Goal: Transaction & Acquisition: Purchase product/service

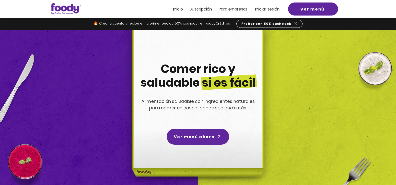
click at [273, 8] on span "Iniciar sesión" at bounding box center [267, 9] width 25 height 6
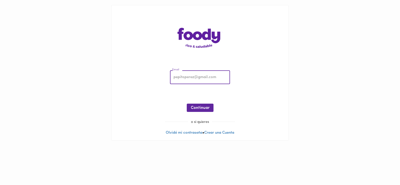
type input "luicardona24@gmail.com"
click at [205, 109] on span "Continuar" at bounding box center [200, 108] width 19 height 5
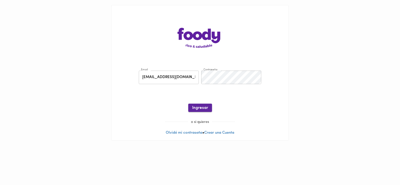
click at [205, 110] on span "Ingresar" at bounding box center [200, 108] width 16 height 5
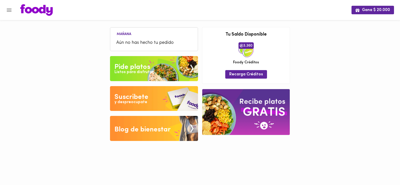
click at [145, 41] on span "Aún no has hecho tu pedido" at bounding box center [154, 43] width 76 height 7
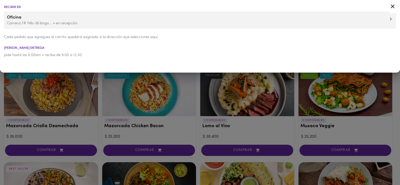
click at [69, 23] on p "Carrera 7# 74b-36 bogo... • en recepción" at bounding box center [200, 23] width 386 height 5
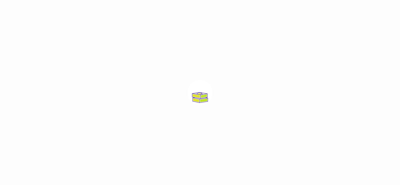
click at [238, 92] on div at bounding box center [200, 92] width 400 height 185
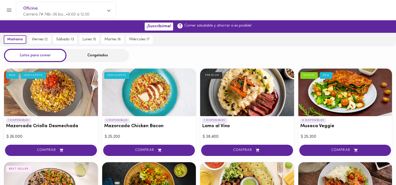
click at [109, 10] on icon at bounding box center [108, 11] width 3 height 4
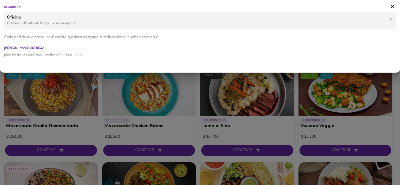
click at [391, 19] on icon at bounding box center [391, 19] width 2 height 3
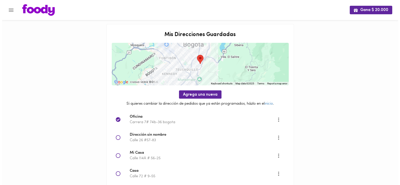
scroll to position [36, 0]
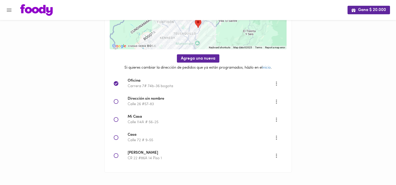
click at [277, 137] on icon "More" at bounding box center [277, 137] width 6 height 6
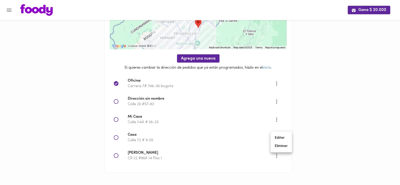
click at [282, 147] on li "Eliminar" at bounding box center [281, 146] width 21 height 8
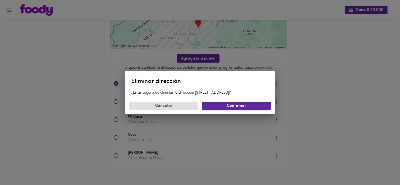
click at [217, 107] on span "Confirmar" at bounding box center [236, 106] width 61 height 5
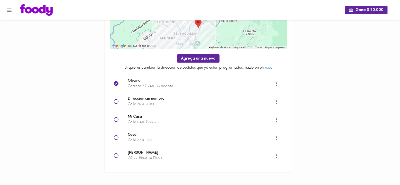
scroll to position [18, 0]
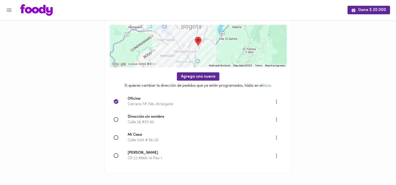
click at [277, 138] on icon "More" at bounding box center [277, 137] width 6 height 6
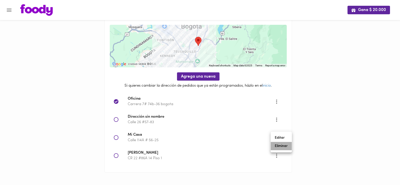
click at [284, 147] on li "Eliminar" at bounding box center [281, 146] width 21 height 8
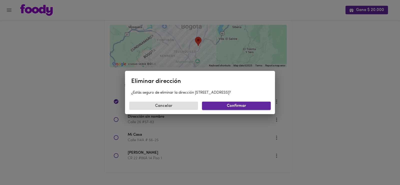
click at [244, 104] on span "Confirmar" at bounding box center [236, 106] width 61 height 5
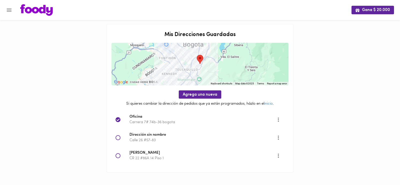
scroll to position [0, 0]
click at [278, 137] on icon "More" at bounding box center [278, 137] width 1 height 4
click at [285, 146] on li "Eliminar" at bounding box center [283, 146] width 21 height 8
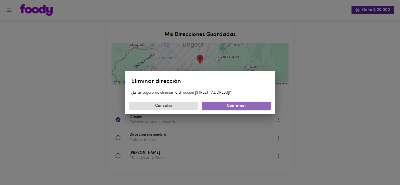
click at [236, 106] on span "Confirmar" at bounding box center [236, 106] width 61 height 5
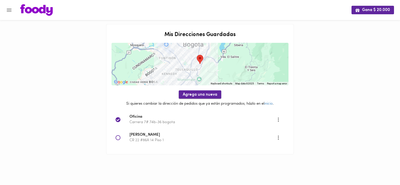
click at [204, 95] on span "Agrega una nueva" at bounding box center [200, 94] width 35 height 5
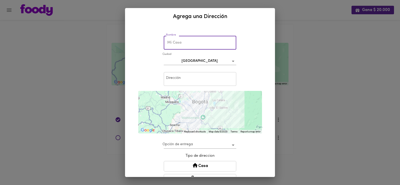
click at [191, 45] on input "text" at bounding box center [200, 43] width 73 height 14
type input "c"
type input "CASA"
click at [204, 78] on input "text" at bounding box center [200, 79] width 73 height 14
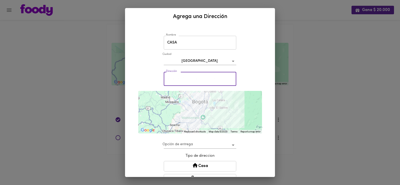
type input "Transversal 1 Este # 65C-41"
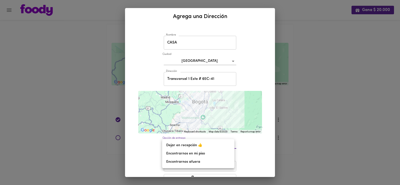
click at [230, 144] on body "Gana $ 20.000 Mis Direcciones Guardadas ← Move left → Move right ↑ Move up ↓ Mo…" at bounding box center [200, 83] width 400 height 167
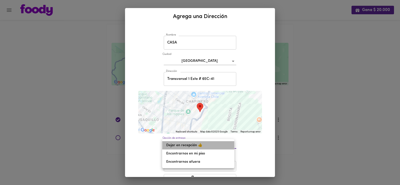
click at [184, 144] on li "Dejar en recepción 👍" at bounding box center [198, 145] width 72 height 8
type input "leave-at-reception"
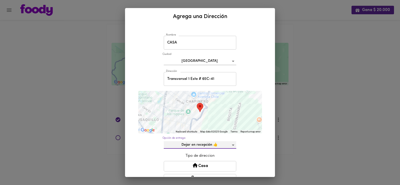
scroll to position [50, 0]
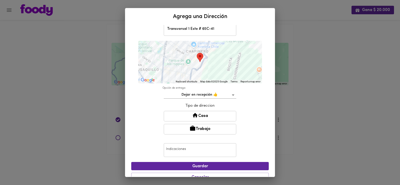
click at [211, 116] on button "Casa" at bounding box center [200, 116] width 73 height 11
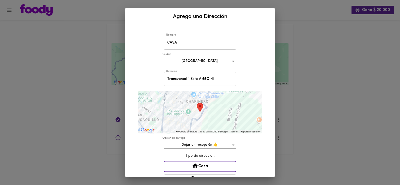
scroll to position [60, 0]
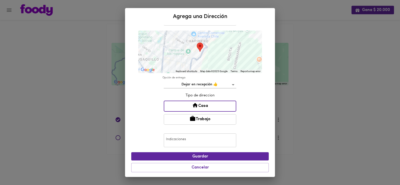
click at [216, 139] on input "text" at bounding box center [200, 140] width 73 height 14
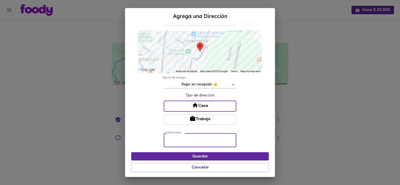
scroll to position [0, 0]
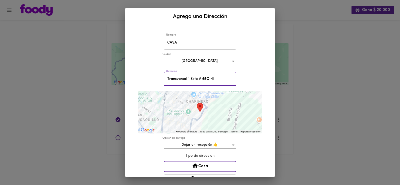
click at [218, 82] on input "Transversal 1 Este # 65C-41" at bounding box center [200, 79] width 73 height 14
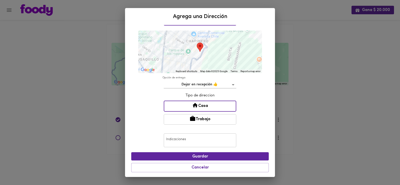
type input "Transversal 1 Este # 65C-41 APTO 1004"
click at [200, 139] on input "text" at bounding box center [200, 140] width 73 height 14
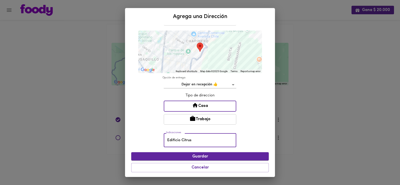
type input "Edificio Citrus"
click at [250, 156] on span "Guardar" at bounding box center [200, 156] width 130 height 5
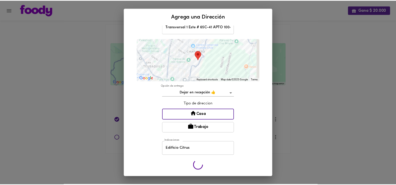
scroll to position [52, 0]
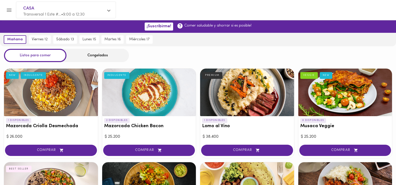
click at [99, 55] on div "Congelados" at bounding box center [98, 55] width 63 height 13
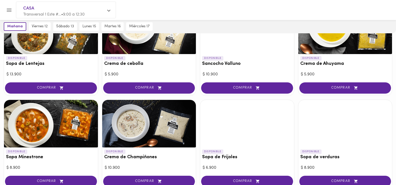
scroll to position [150, 0]
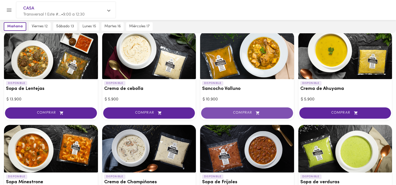
click at [256, 111] on icon "button" at bounding box center [258, 113] width 6 height 4
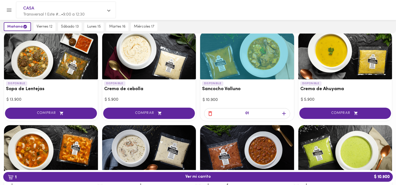
scroll to position [150, 0]
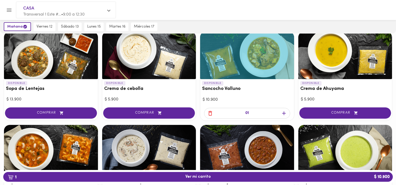
click at [283, 113] on icon "button" at bounding box center [284, 113] width 4 height 4
click at [271, 173] on button "2 Ver mi carrito $ 21.800" at bounding box center [198, 177] width 390 height 10
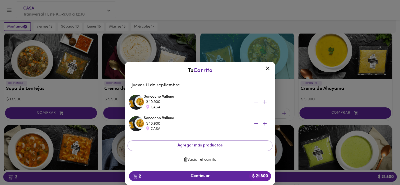
click at [267, 69] on icon at bounding box center [268, 68] width 6 height 6
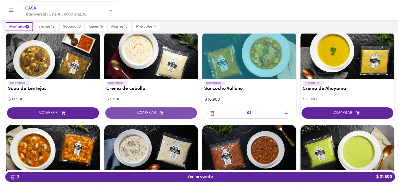
scroll to position [175, 0]
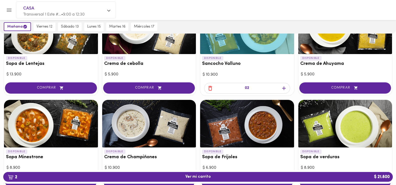
click at [39, 120] on div at bounding box center [51, 124] width 94 height 48
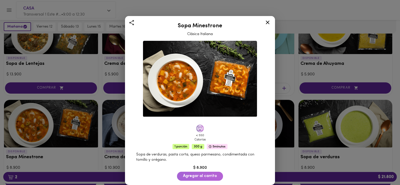
click at [187, 174] on span "Agregar al carrito" at bounding box center [200, 176] width 34 height 5
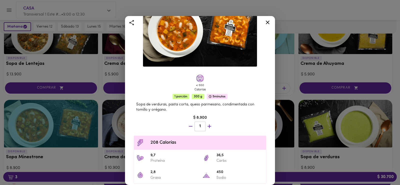
scroll to position [170, 0]
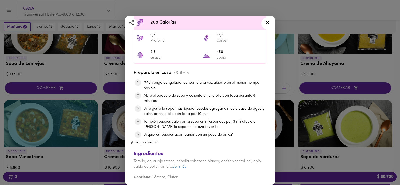
click at [269, 23] on icon at bounding box center [268, 22] width 6 height 6
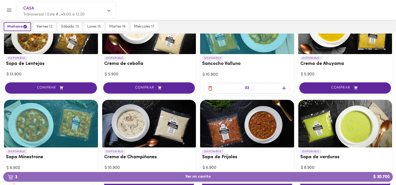
click at [199, 176] on span "3 Ver mi carrito $ 30.700" at bounding box center [199, 176] width 26 height 5
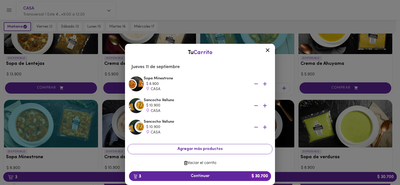
scroll to position [4, 0]
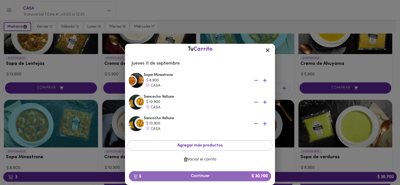
click at [213, 175] on span "3 Continuar $ 30.700" at bounding box center [200, 176] width 134 height 5
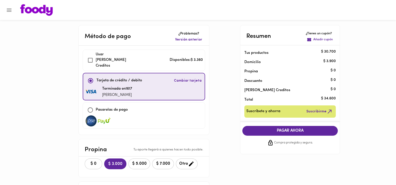
checkbox input "true"
click at [186, 78] on span "Cambiar tarjeta" at bounding box center [188, 80] width 28 height 5
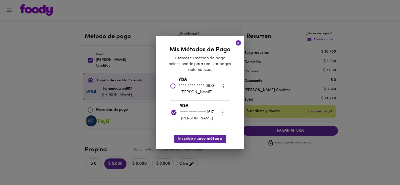
click at [224, 86] on icon "more" at bounding box center [223, 86] width 1 height 4
click at [225, 86] on li "Eliminar" at bounding box center [228, 86] width 21 height 8
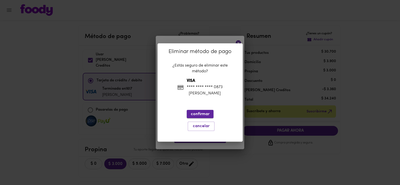
click at [204, 115] on span "confirmar" at bounding box center [200, 114] width 19 height 5
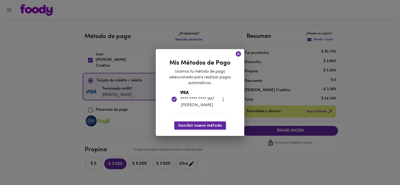
click at [223, 100] on icon "more" at bounding box center [223, 99] width 6 height 6
click at [227, 100] on li "Eliminar" at bounding box center [227, 99] width 21 height 8
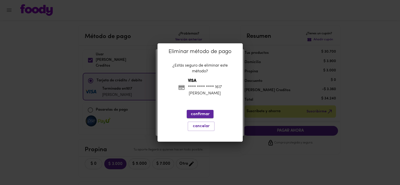
click at [200, 113] on span "confirmar" at bounding box center [200, 114] width 19 height 5
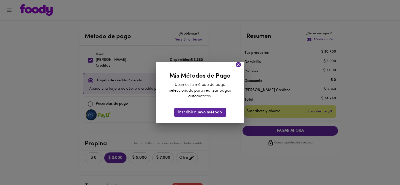
click at [210, 112] on span "Inscribir nuevo método" at bounding box center [200, 112] width 44 height 5
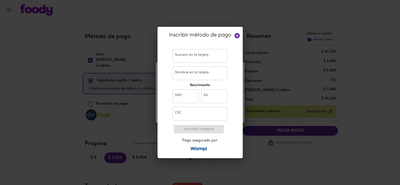
click at [196, 57] on input "text" at bounding box center [200, 56] width 55 height 14
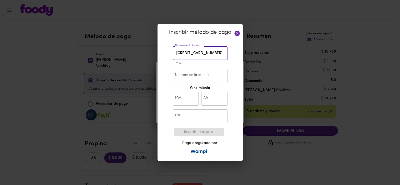
type input "4593 5608 9871 0296"
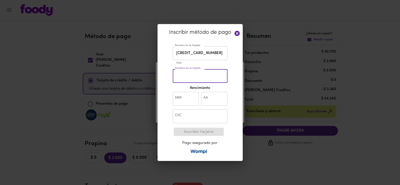
click at [209, 78] on input "Nombre en la tarjeta" at bounding box center [200, 76] width 55 height 14
type input "Luisa Cardona"
click at [188, 99] on input "text" at bounding box center [186, 99] width 26 height 14
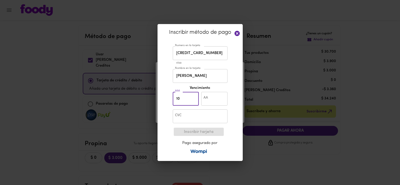
type input "10"
type input "30"
click at [194, 117] on input "text" at bounding box center [200, 116] width 55 height 14
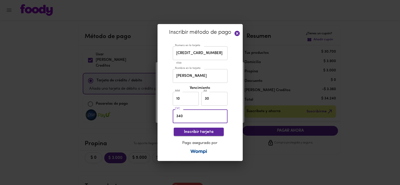
type input "340"
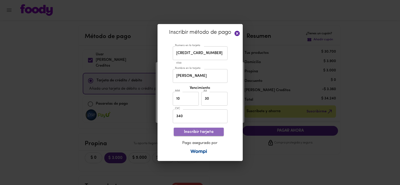
click at [198, 130] on span "Inscribir tarjeta" at bounding box center [199, 132] width 42 height 5
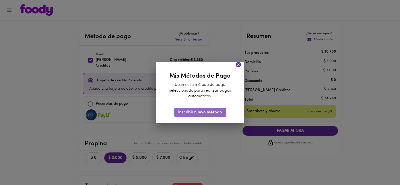
click at [206, 111] on span "Inscribir nuevo método" at bounding box center [200, 112] width 44 height 5
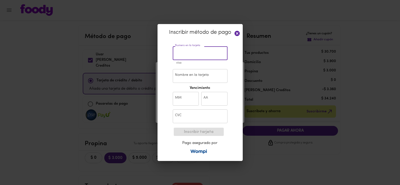
click at [201, 51] on input "text" at bounding box center [200, 53] width 55 height 14
type input "4593 5608 9871 0296"
click at [219, 81] on input "Nombre en la tarjeta" at bounding box center [200, 76] width 55 height 14
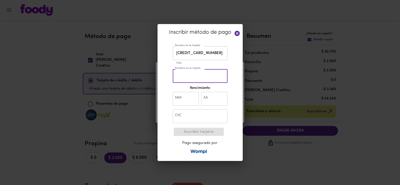
type input "Luisa Cardona"
click at [187, 100] on input "text" at bounding box center [186, 99] width 26 height 14
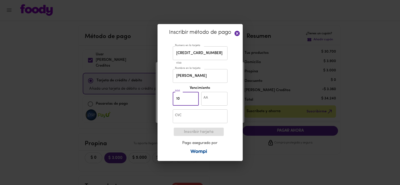
type input "10"
click at [211, 98] on input "text" at bounding box center [214, 99] width 26 height 14
type input "30"
click at [204, 116] on input "text" at bounding box center [200, 116] width 55 height 14
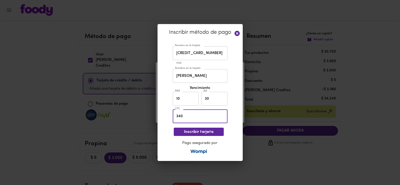
type input "340"
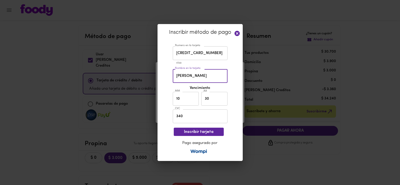
click at [218, 74] on input "Luisa Cardona" at bounding box center [200, 76] width 55 height 14
type input "Luisa Cardona"
click at [207, 133] on span "Inscribir tarjeta" at bounding box center [199, 132] width 42 height 5
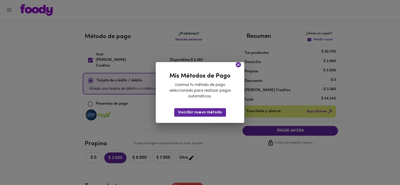
click at [238, 64] on icon at bounding box center [238, 65] width 6 height 6
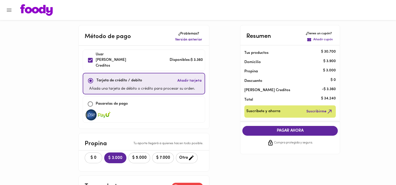
click at [90, 99] on input "checkbox" at bounding box center [90, 104] width 11 height 11
checkbox input "true"
checkbox input "false"
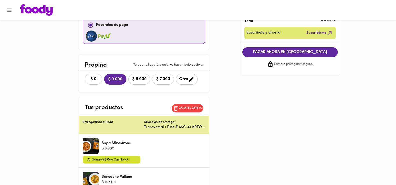
scroll to position [29, 0]
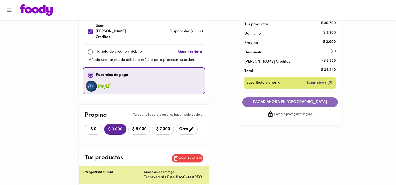
click at [261, 103] on span "PAGAR AHORA EN PASARELA" at bounding box center [291, 102] width 86 height 5
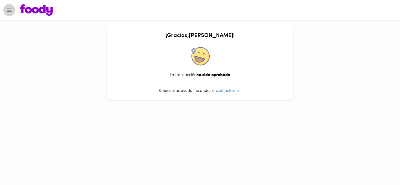
click at [12, 8] on icon "Menu" at bounding box center [9, 10] width 6 height 6
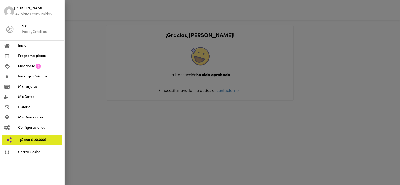
click at [27, 48] on span "Inicio" at bounding box center [39, 45] width 42 height 5
